Goal: Information Seeking & Learning: Check status

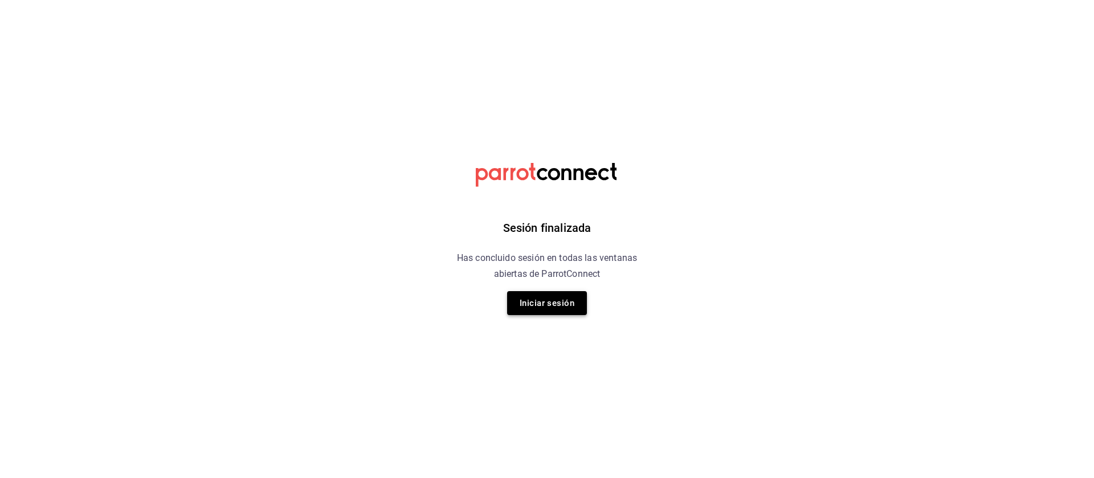
click at [570, 297] on button "Iniciar sesión" at bounding box center [547, 303] width 80 height 24
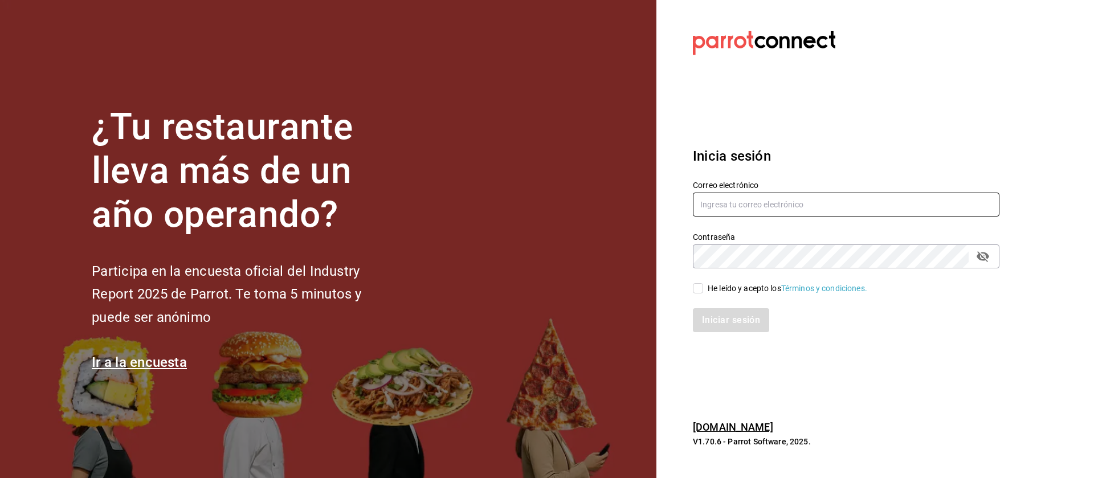
type input "[EMAIL_ADDRESS][DOMAIN_NAME]"
click at [696, 288] on input "He leído y acepto los Términos y condiciones." at bounding box center [698, 288] width 10 height 10
checkbox input "true"
click at [740, 318] on button "Iniciar sesión" at bounding box center [731, 320] width 77 height 24
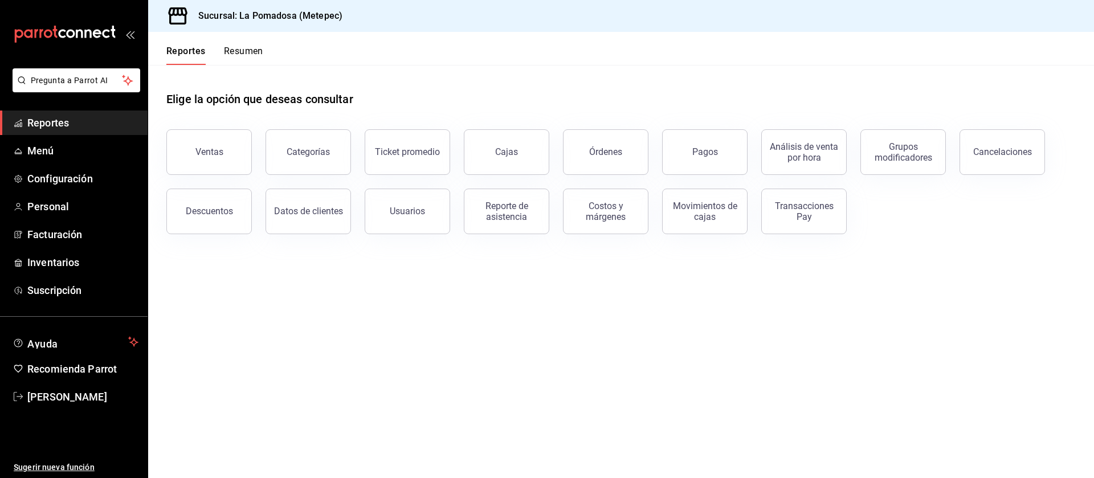
click at [644, 132] on div "Órdenes" at bounding box center [598, 145] width 99 height 59
click at [597, 146] on button "Órdenes" at bounding box center [605, 152] width 85 height 46
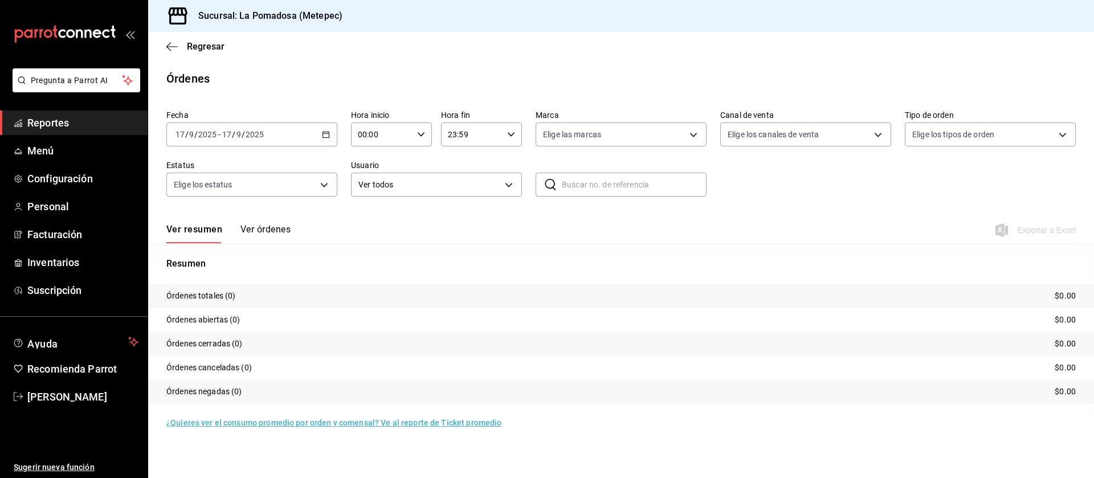
click at [324, 133] on icon "button" at bounding box center [326, 134] width 8 height 8
click at [197, 297] on span "Rango de fechas" at bounding box center [220, 297] width 88 height 12
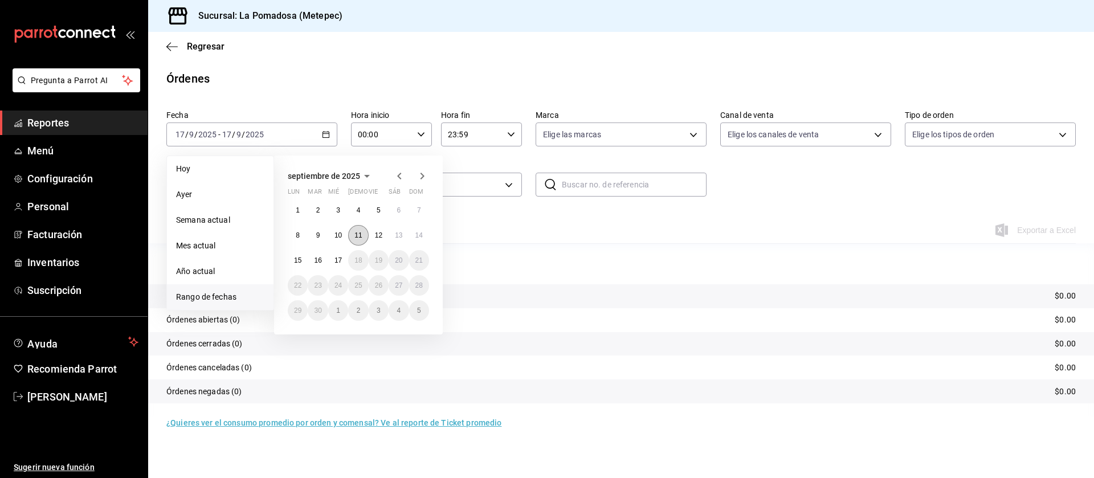
click at [360, 235] on abbr "11" at bounding box center [357, 235] width 7 height 8
click at [421, 236] on abbr "14" at bounding box center [418, 235] width 7 height 8
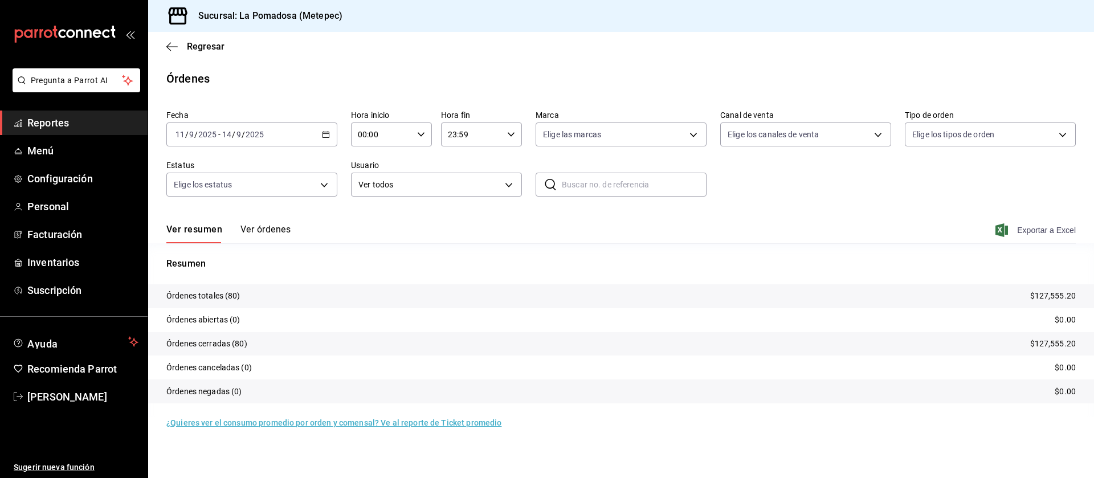
click at [1031, 228] on span "Exportar a Excel" at bounding box center [1037, 230] width 78 height 14
click at [41, 115] on span "Reportes" at bounding box center [82, 122] width 111 height 15
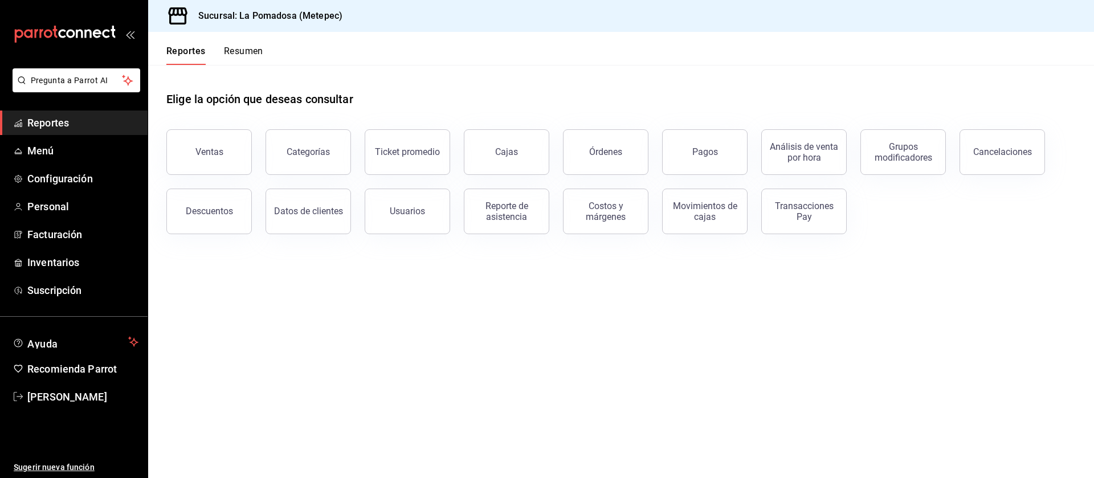
click at [694, 153] on div "Pagos" at bounding box center [705, 151] width 26 height 11
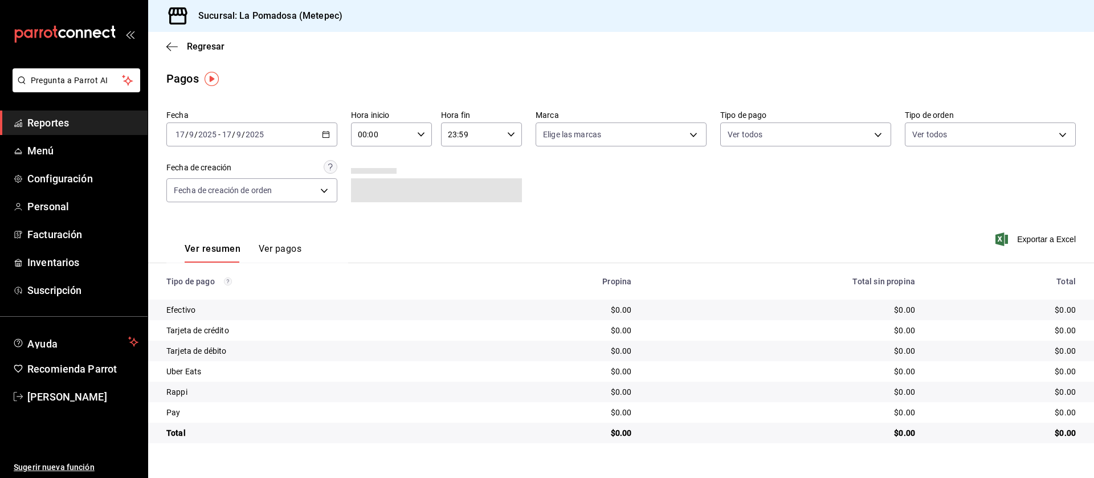
click at [326, 133] on icon "button" at bounding box center [326, 134] width 8 height 8
click at [243, 291] on span "Rango de fechas" at bounding box center [220, 297] width 88 height 12
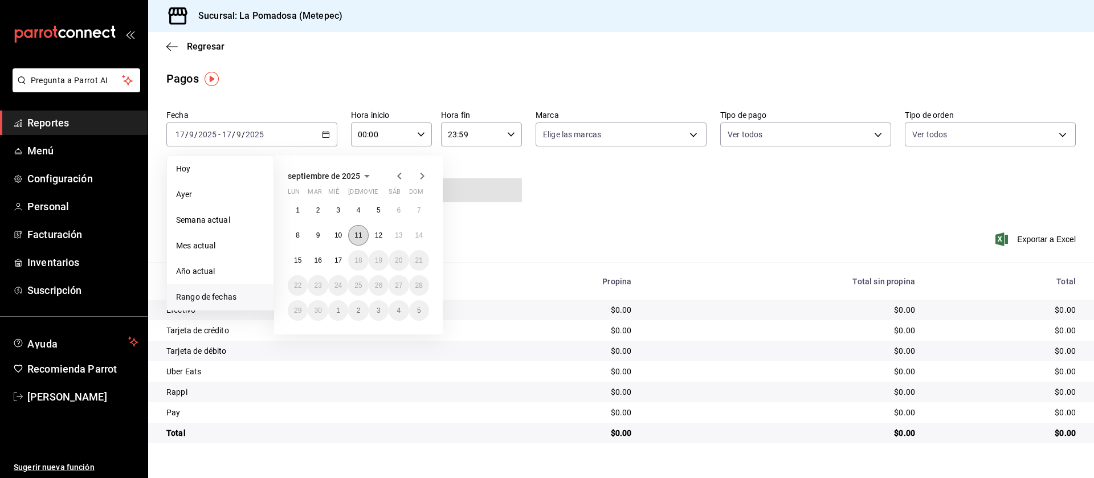
click at [362, 236] on abbr "11" at bounding box center [357, 235] width 7 height 8
click at [415, 236] on button "14" at bounding box center [419, 235] width 20 height 21
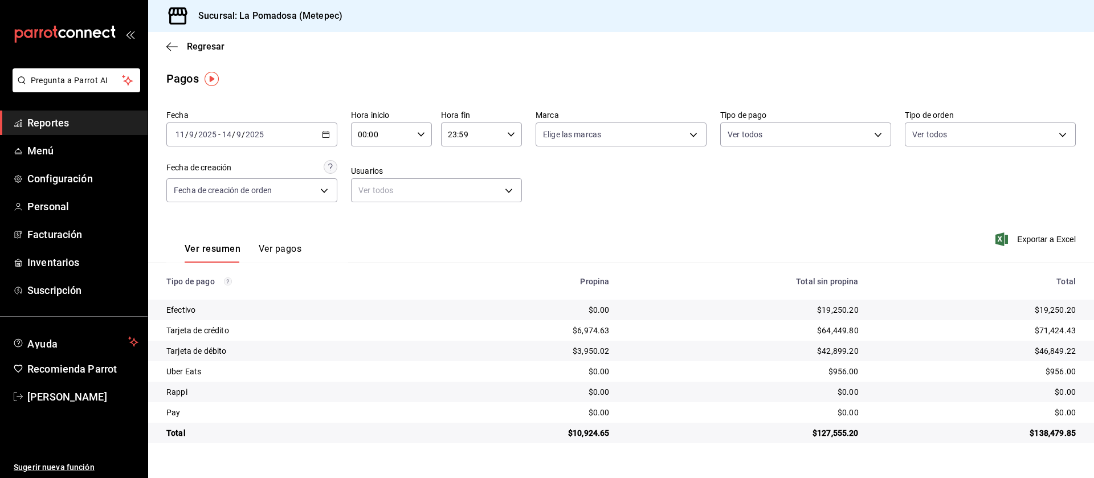
click at [831, 312] on div "$19,250.20" at bounding box center [742, 309] width 231 height 11
copy div "19,250.20"
click at [839, 330] on div "$64,449.80" at bounding box center [742, 330] width 231 height 11
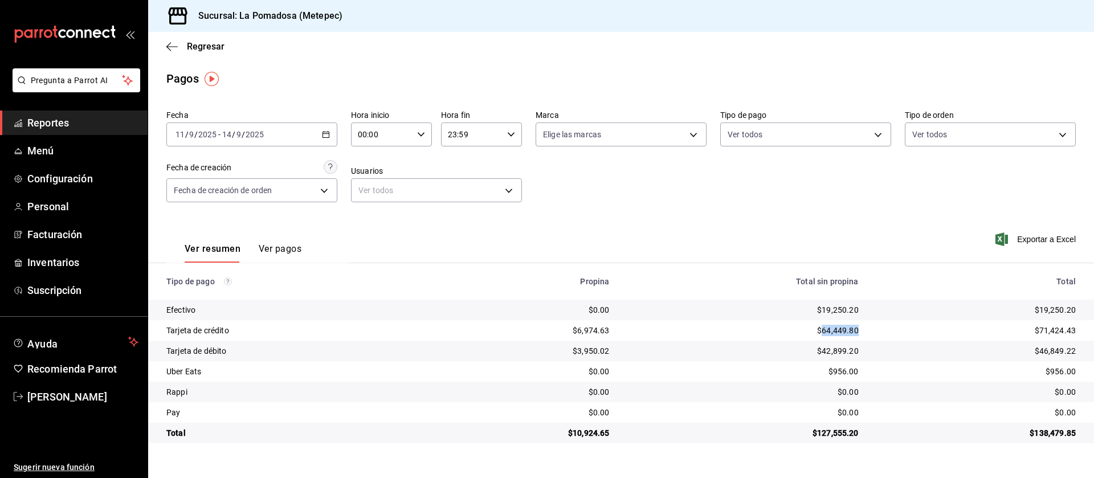
copy div "64,449.80"
click at [839, 350] on div "$42,899.20" at bounding box center [742, 350] width 231 height 11
copy div "42,899.20"
click at [836, 373] on div "$956.00" at bounding box center [742, 371] width 231 height 11
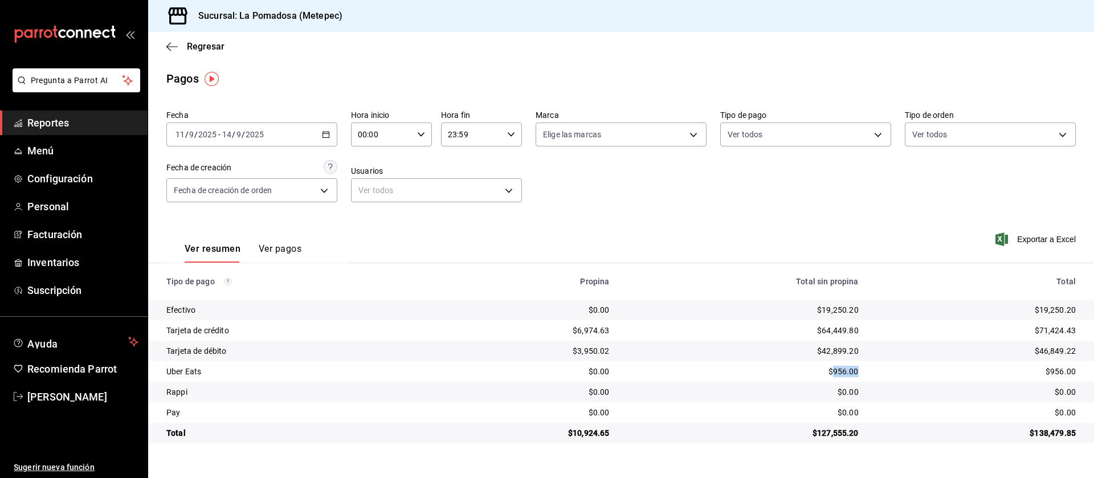
click at [836, 373] on div "$956.00" at bounding box center [742, 371] width 231 height 11
copy div "956.00"
click at [326, 136] on icon "button" at bounding box center [326, 134] width 8 height 8
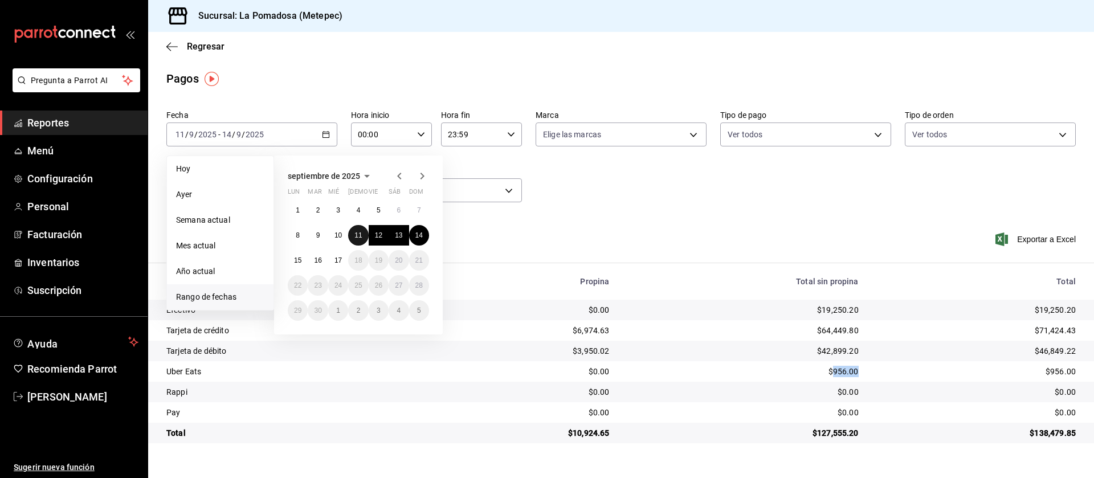
click at [356, 235] on abbr "11" at bounding box center [357, 235] width 7 height 8
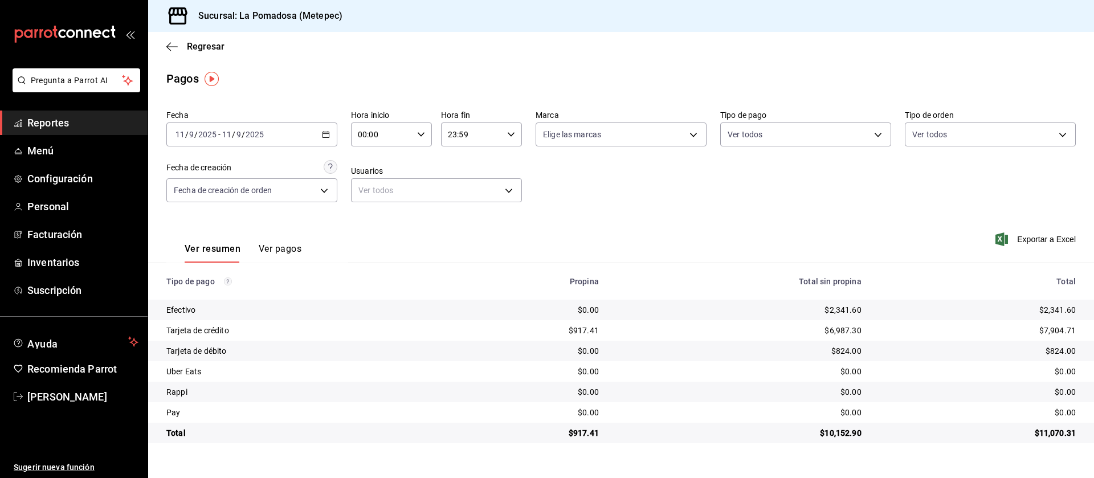
click at [823, 434] on div "$10,152.90" at bounding box center [739, 432] width 244 height 11
drag, startPoint x: 823, startPoint y: 435, endPoint x: 861, endPoint y: 431, distance: 38.4
click at [861, 431] on td "$10,152.90" at bounding box center [739, 433] width 263 height 21
copy div "10,152.90"
drag, startPoint x: 826, startPoint y: 309, endPoint x: 866, endPoint y: 316, distance: 41.0
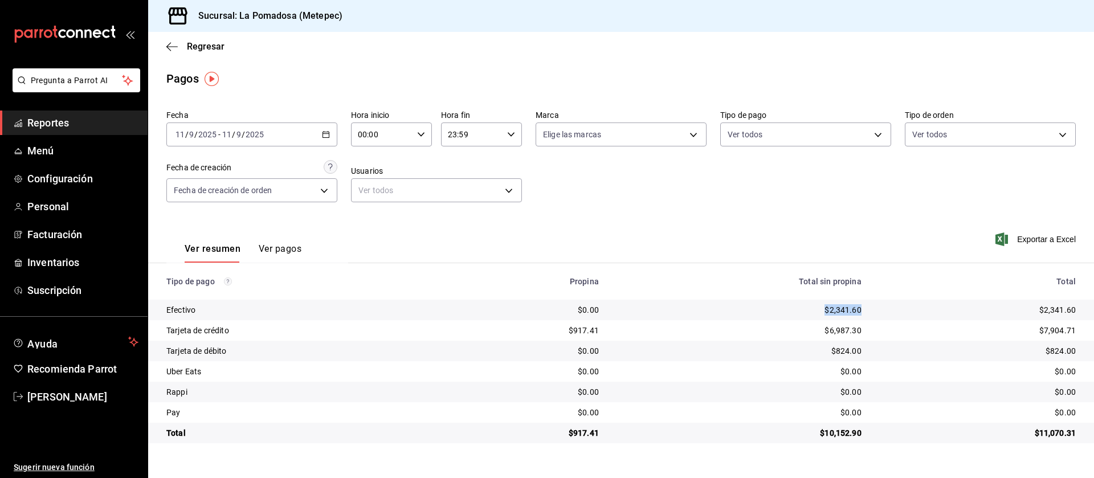
click at [859, 309] on div "$2,341.60" at bounding box center [739, 309] width 244 height 11
copy div "$2,341.60"
click at [323, 133] on \(Stroke\) "button" at bounding box center [326, 133] width 6 height 1
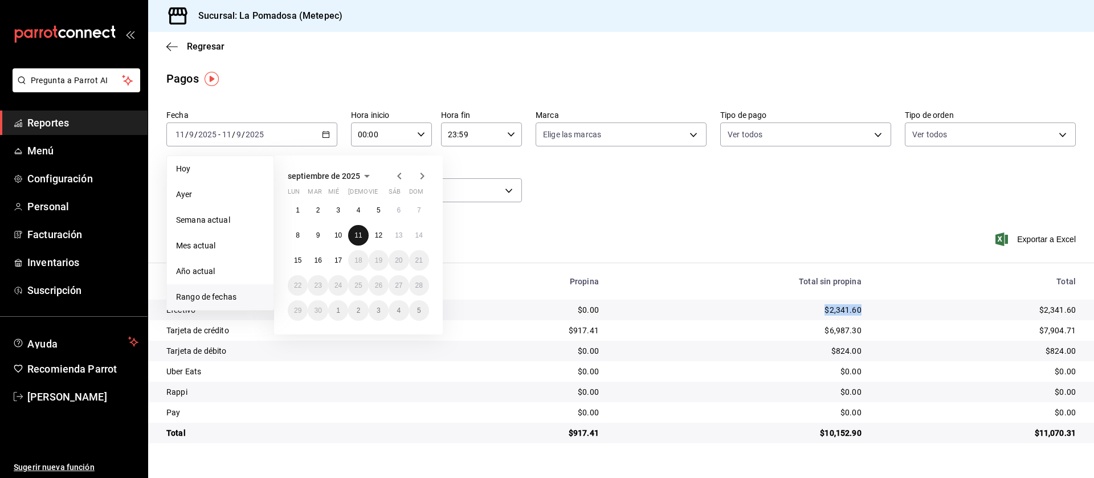
click at [357, 235] on abbr "11" at bounding box center [357, 235] width 7 height 8
click at [421, 239] on abbr "14" at bounding box center [418, 235] width 7 height 8
